Goal: Information Seeking & Learning: Learn about a topic

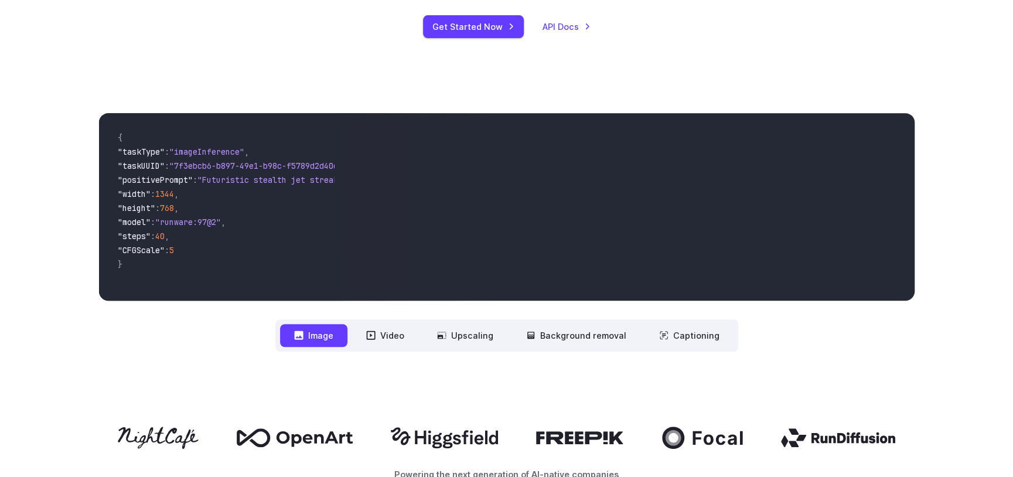
scroll to position [351, 0]
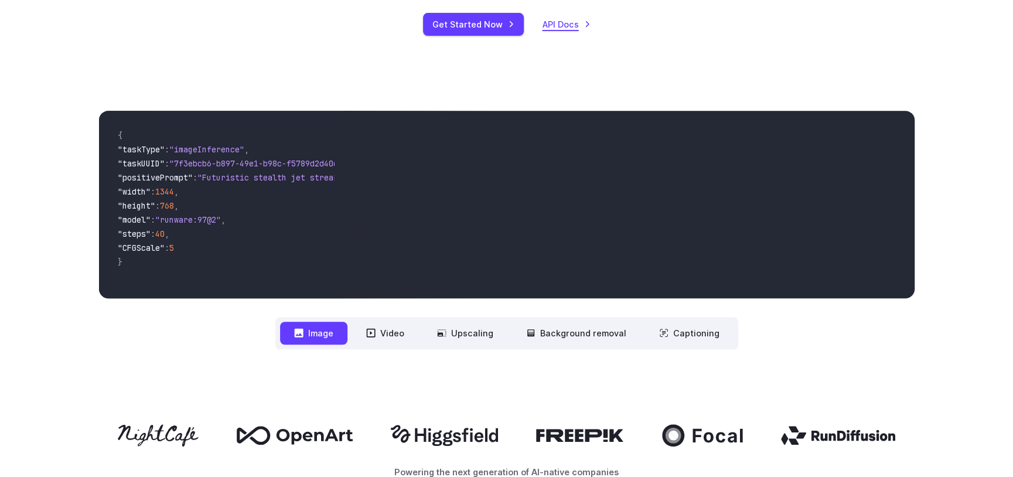
click at [573, 19] on link "API Docs" at bounding box center [567, 24] width 48 height 13
